Goal: Information Seeking & Learning: Learn about a topic

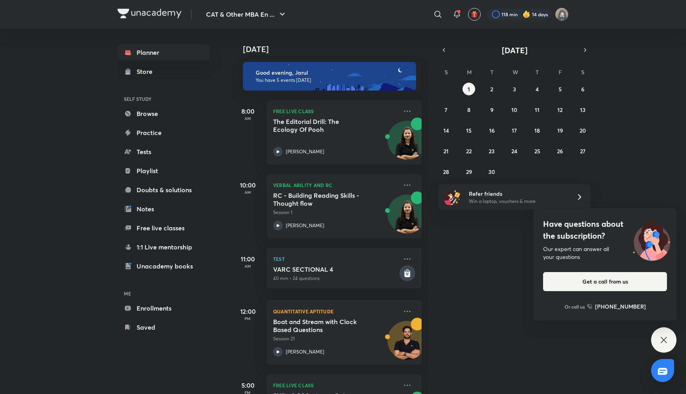
scroll to position [51, 0]
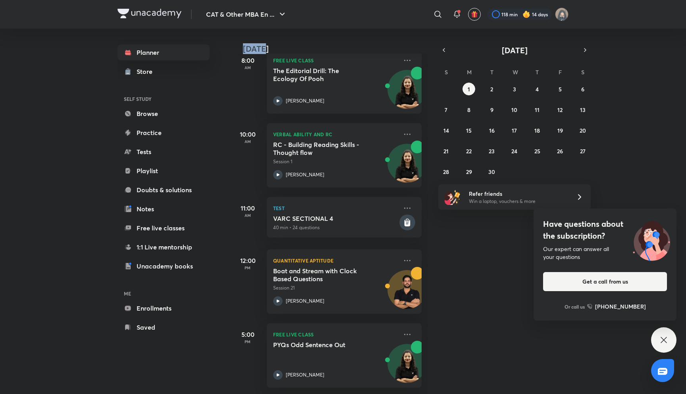
drag, startPoint x: 244, startPoint y: 49, endPoint x: 281, endPoint y: 49, distance: 36.5
click at [281, 49] on h4 "[DATE]" at bounding box center [336, 49] width 187 height 10
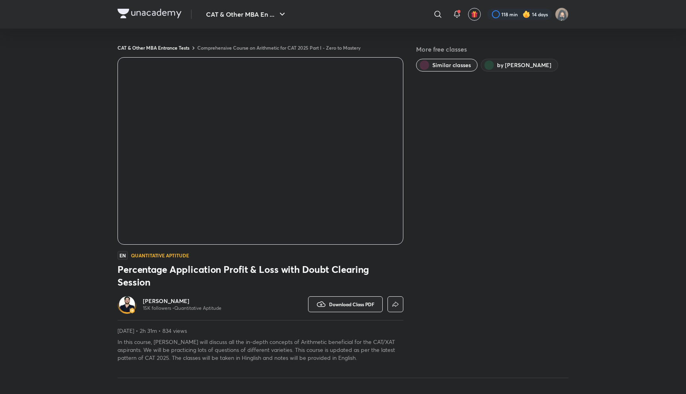
scroll to position [373, 0]
